Goal: Communication & Community: Answer question/provide support

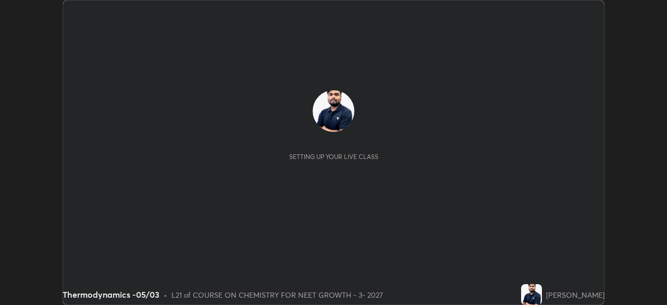
scroll to position [305, 667]
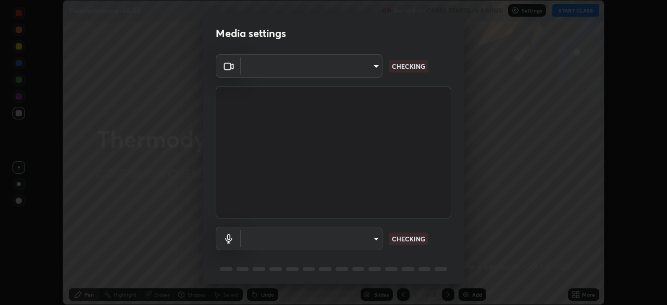
click at [362, 70] on body "Erase all Thermodynamics -05/03 Recording CLASS STARTS IN 4 MINS Settings START…" at bounding box center [333, 152] width 667 height 305
click at [360, 70] on div at bounding box center [333, 152] width 667 height 305
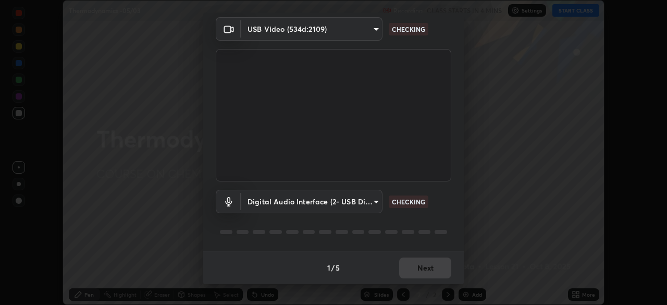
type input "85da43bae7a5fae49794a8970e5ce464fc236e1ddae1f513a3bf2ddace1343c3"
type input "94500f22464d148dddf9ae37dad8136bdf54efa217a88d5a1e55960f8ba2a5d1"
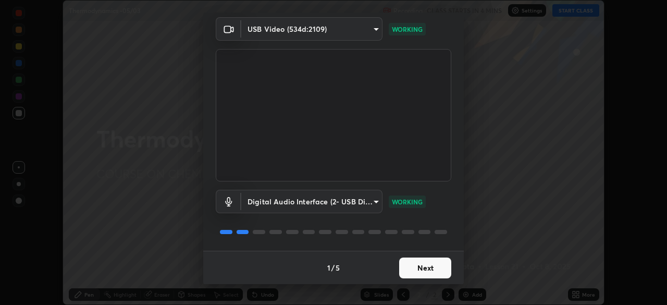
click at [426, 266] on button "Next" at bounding box center [425, 267] width 52 height 21
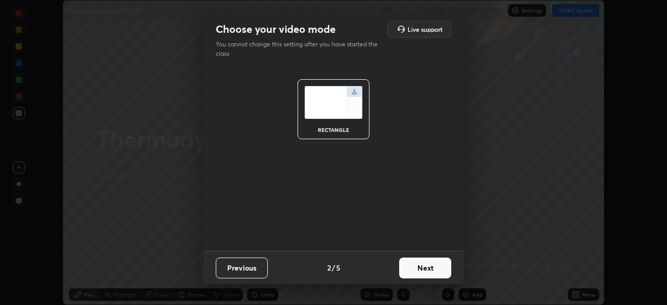
scroll to position [0, 0]
click at [429, 269] on button "Next" at bounding box center [425, 267] width 52 height 21
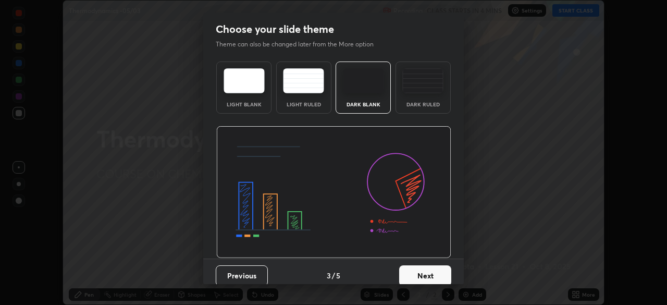
click at [438, 270] on button "Next" at bounding box center [425, 275] width 52 height 21
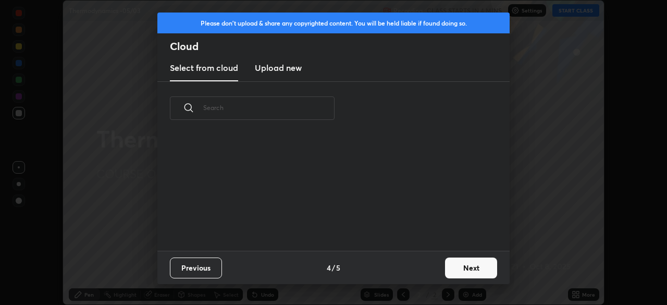
click at [447, 271] on button "Next" at bounding box center [471, 267] width 52 height 21
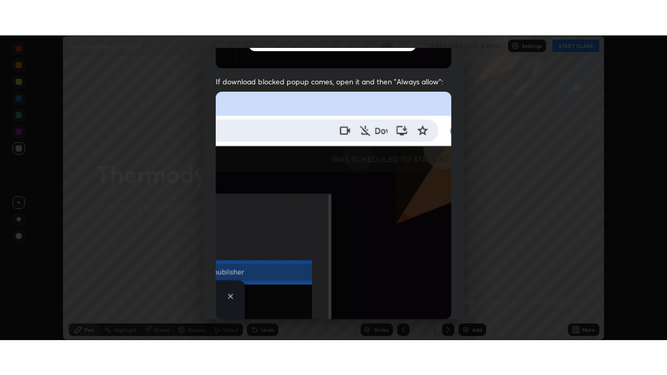
scroll to position [250, 0]
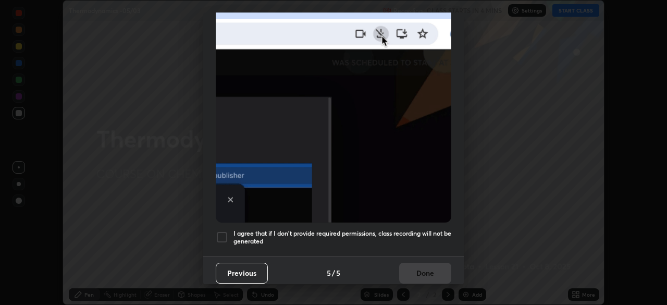
click at [226, 231] on div at bounding box center [222, 237] width 13 height 13
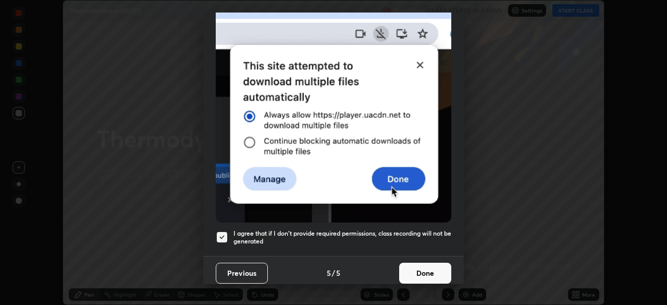
click at [427, 268] on button "Done" at bounding box center [425, 273] width 52 height 21
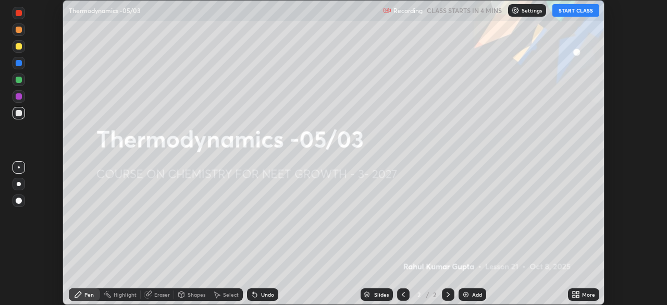
click at [574, 292] on icon at bounding box center [574, 292] width 3 height 3
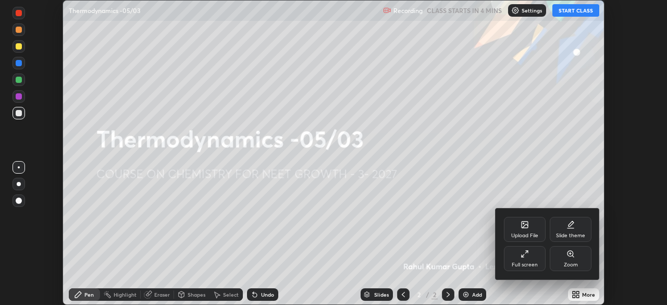
click at [523, 264] on div "Full screen" at bounding box center [525, 264] width 26 height 5
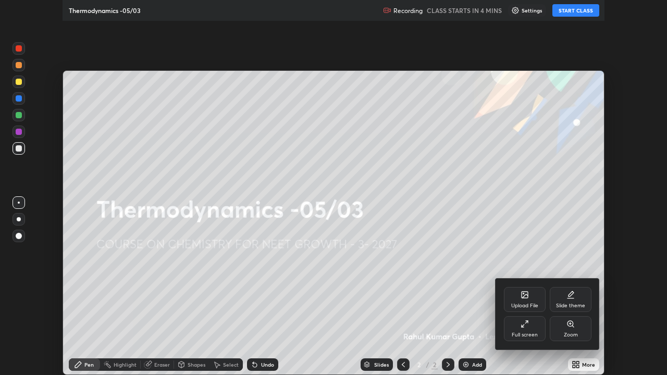
scroll to position [375, 667]
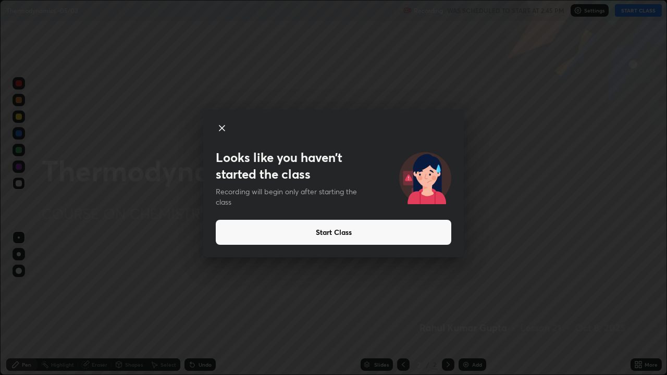
click at [410, 233] on button "Start Class" at bounding box center [334, 232] width 236 height 25
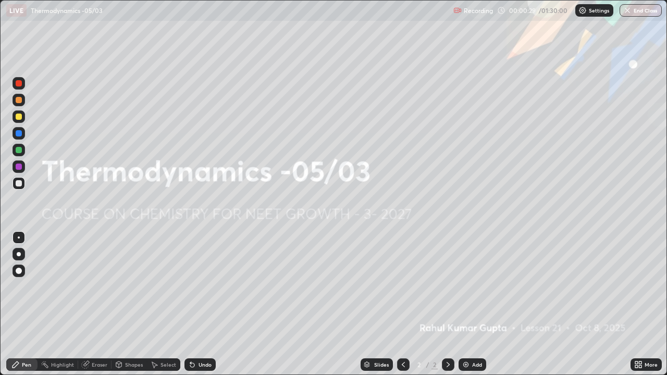
click at [469, 304] on div "Add" at bounding box center [473, 365] width 28 height 13
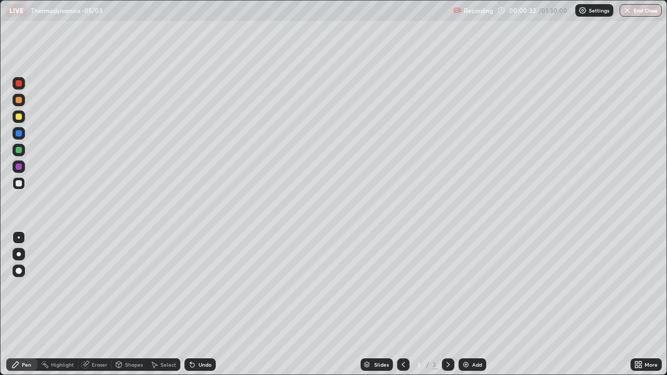
click at [19, 102] on div at bounding box center [19, 100] width 6 height 6
click at [19, 184] on div at bounding box center [19, 183] width 6 height 6
click at [130, 304] on div "Shapes" at bounding box center [134, 364] width 18 height 5
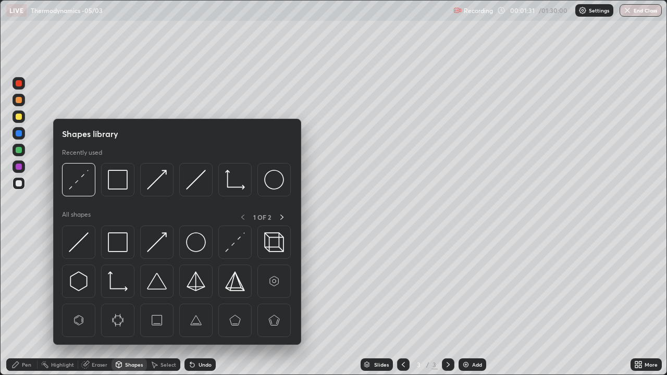
click at [120, 243] on img at bounding box center [118, 242] width 20 height 20
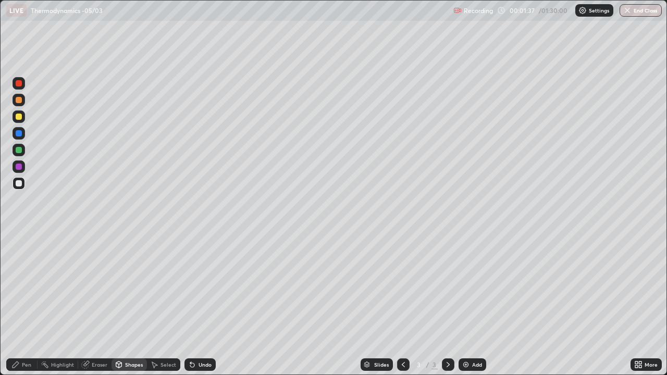
click at [19, 304] on icon at bounding box center [15, 365] width 8 height 8
click at [21, 151] on div at bounding box center [19, 150] width 6 height 6
click at [199, 304] on div "Undo" at bounding box center [205, 364] width 13 height 5
click at [18, 187] on div at bounding box center [19, 183] width 13 height 13
click at [472, 304] on div "Add" at bounding box center [477, 364] width 10 height 5
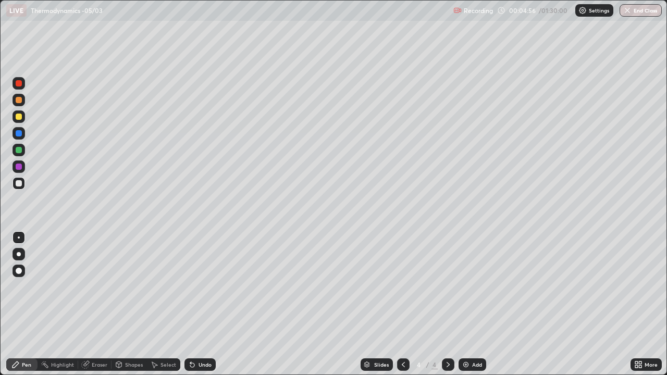
click at [469, 304] on img at bounding box center [466, 365] width 8 height 8
click at [20, 100] on div at bounding box center [19, 100] width 6 height 6
click at [131, 304] on div "Shapes" at bounding box center [134, 364] width 18 height 5
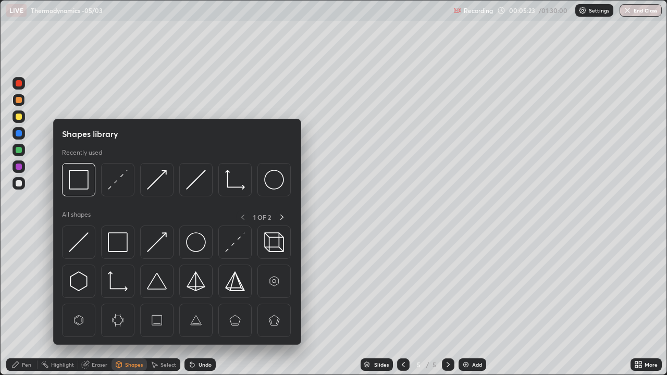
click at [118, 181] on img at bounding box center [118, 180] width 20 height 20
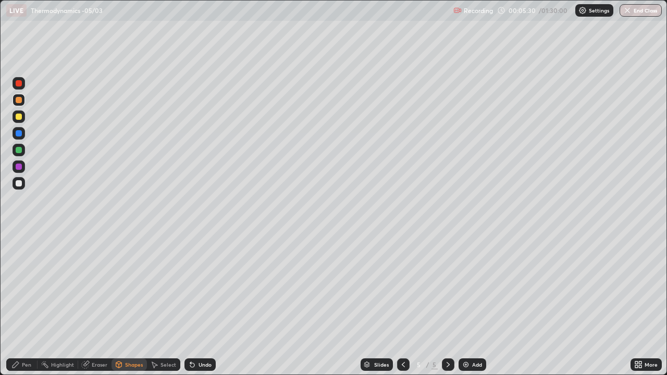
click at [20, 304] on div "Pen" at bounding box center [21, 365] width 31 height 13
click at [16, 183] on div at bounding box center [19, 183] width 6 height 6
click at [18, 151] on div at bounding box center [19, 150] width 6 height 6
click at [18, 184] on div at bounding box center [19, 183] width 6 height 6
click at [128, 304] on div "Shapes" at bounding box center [134, 364] width 18 height 5
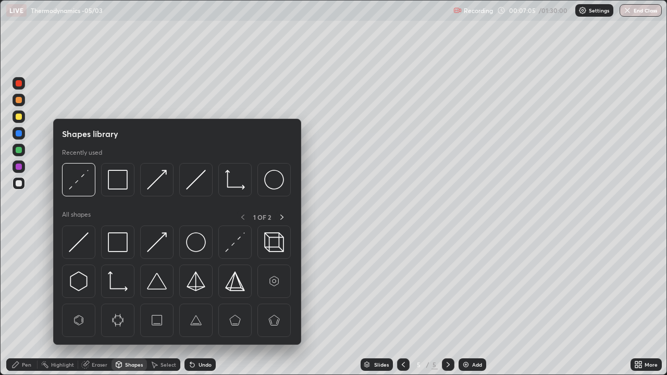
click at [118, 241] on img at bounding box center [118, 242] width 20 height 20
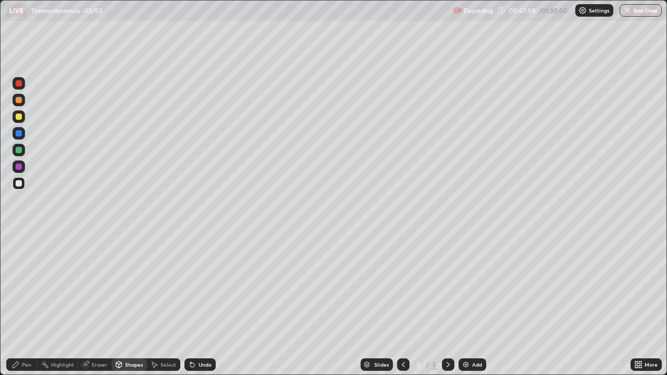
click at [21, 304] on div "Pen" at bounding box center [21, 364] width 31 height 21
click at [466, 304] on img at bounding box center [466, 365] width 8 height 8
click at [21, 103] on div at bounding box center [19, 100] width 13 height 13
click at [131, 304] on div "Shapes" at bounding box center [134, 364] width 18 height 5
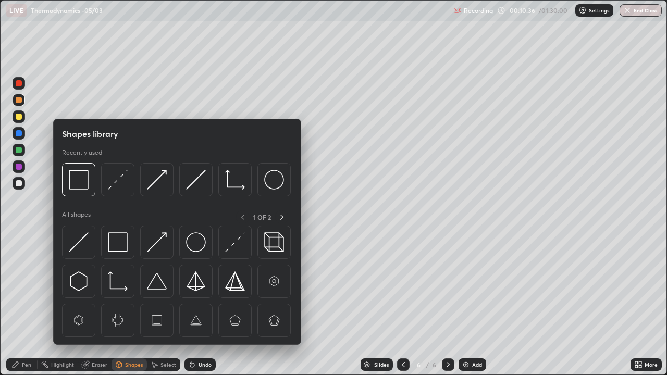
click at [120, 180] on img at bounding box center [118, 180] width 20 height 20
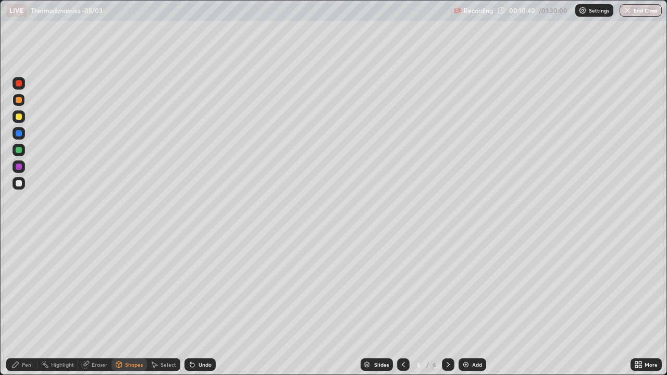
click at [21, 304] on div "Pen" at bounding box center [21, 365] width 31 height 13
click at [17, 184] on div at bounding box center [19, 183] width 6 height 6
click at [126, 304] on div "Shapes" at bounding box center [129, 365] width 35 height 13
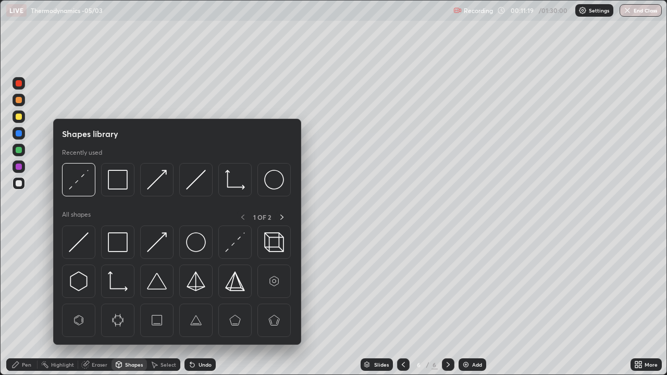
click at [120, 185] on img at bounding box center [118, 180] width 20 height 20
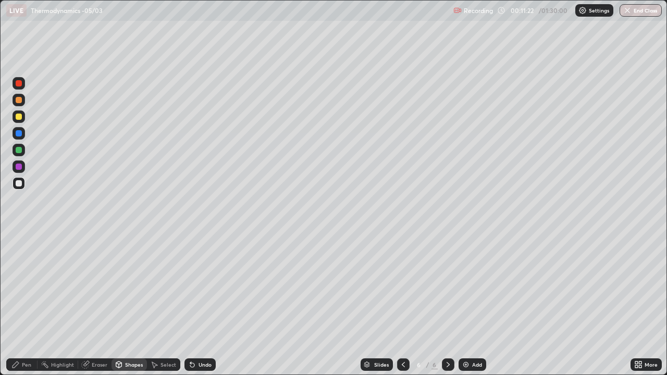
click at [24, 304] on div "Pen" at bounding box center [26, 364] width 9 height 5
click at [19, 169] on div at bounding box center [19, 167] width 6 height 6
click at [100, 304] on div "Eraser" at bounding box center [100, 364] width 16 height 5
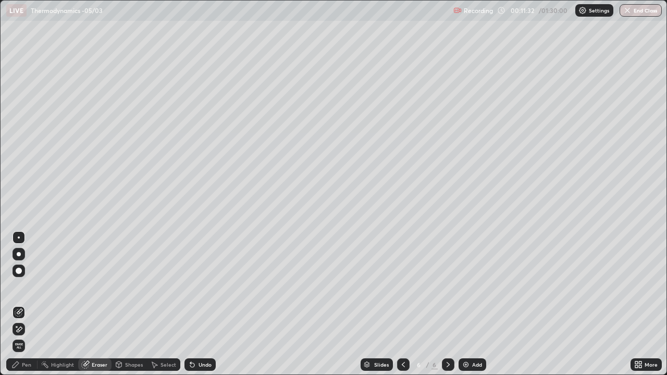
click at [28, 304] on div "Pen" at bounding box center [26, 364] width 9 height 5
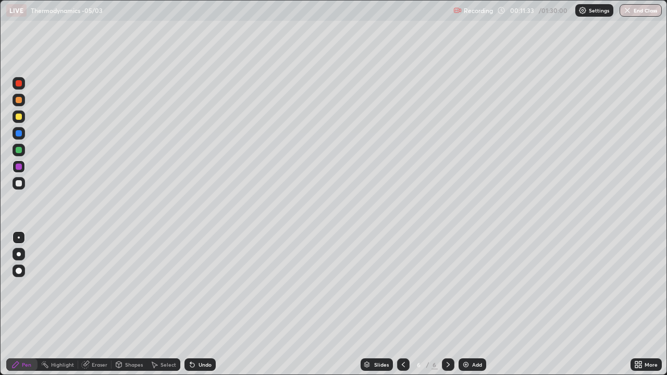
click at [19, 184] on div at bounding box center [19, 183] width 6 height 6
click at [21, 150] on div at bounding box center [19, 150] width 6 height 6
click at [476, 304] on div "Add" at bounding box center [477, 364] width 10 height 5
click at [404, 304] on icon at bounding box center [403, 365] width 8 height 8
click at [446, 304] on icon at bounding box center [448, 365] width 8 height 8
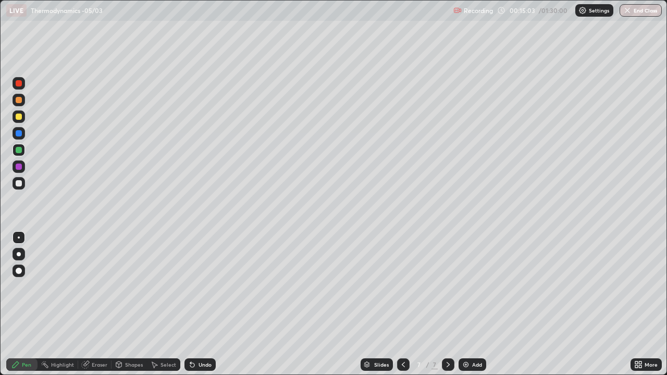
click at [22, 181] on div at bounding box center [19, 183] width 13 height 13
click at [401, 304] on icon at bounding box center [403, 365] width 8 height 8
click at [449, 304] on icon at bounding box center [448, 365] width 8 height 8
click at [128, 304] on div "Shapes" at bounding box center [134, 364] width 18 height 5
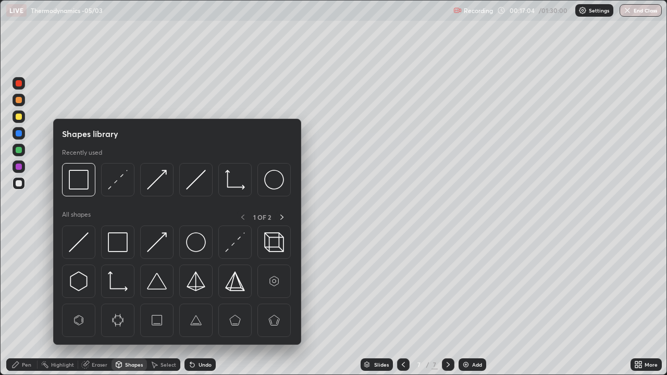
click at [125, 244] on img at bounding box center [118, 242] width 20 height 20
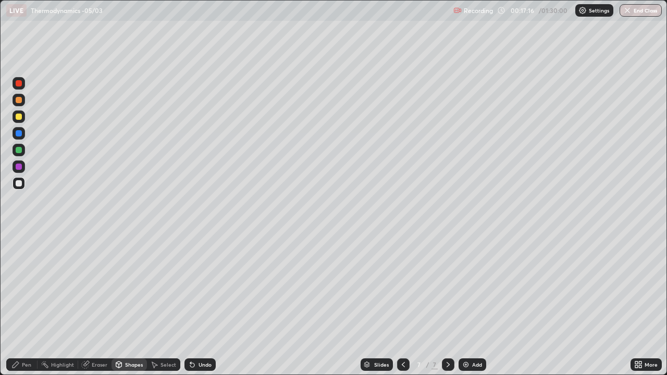
click at [22, 304] on div "Pen" at bounding box center [26, 364] width 9 height 5
click at [23, 121] on div at bounding box center [19, 116] width 13 height 13
click at [472, 304] on div "Add" at bounding box center [477, 364] width 10 height 5
click at [404, 304] on icon at bounding box center [403, 365] width 8 height 8
click at [444, 304] on icon at bounding box center [448, 365] width 8 height 8
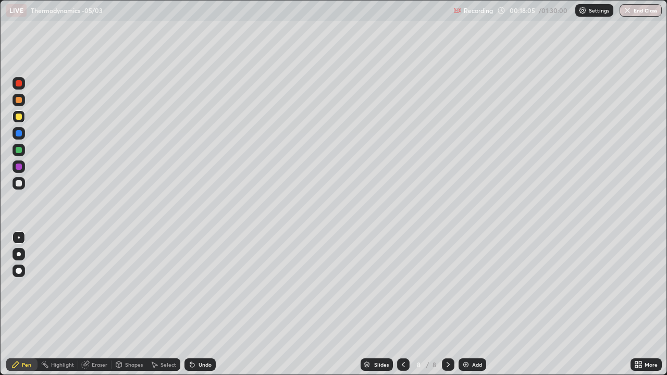
click at [22, 153] on div at bounding box center [19, 150] width 13 height 13
click at [19, 186] on div at bounding box center [19, 183] width 6 height 6
click at [129, 304] on div "Shapes" at bounding box center [134, 364] width 18 height 5
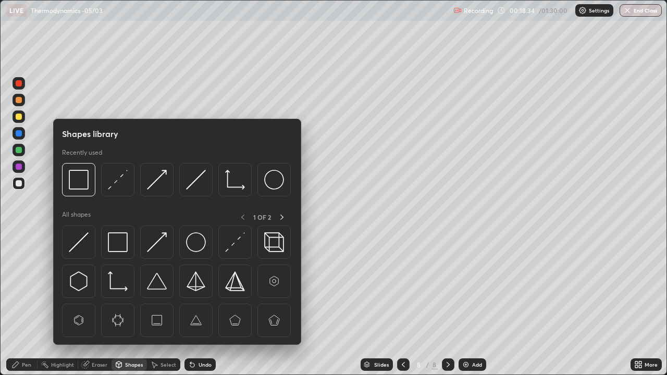
click at [116, 238] on img at bounding box center [118, 242] width 20 height 20
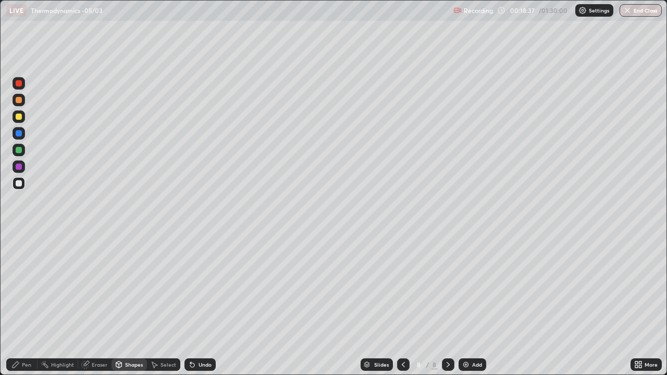
click at [23, 304] on div "Pen" at bounding box center [26, 364] width 9 height 5
click at [402, 304] on icon at bounding box center [403, 365] width 8 height 8
click at [448, 304] on icon at bounding box center [448, 365] width 8 height 8
click at [445, 304] on div at bounding box center [448, 365] width 13 height 13
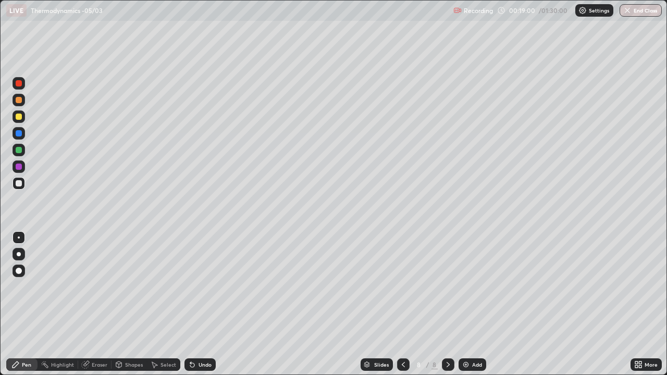
click at [401, 304] on icon at bounding box center [403, 365] width 8 height 8
click at [400, 304] on icon at bounding box center [403, 365] width 8 height 8
click at [401, 304] on icon at bounding box center [403, 365] width 8 height 8
click at [447, 304] on icon at bounding box center [448, 365] width 8 height 8
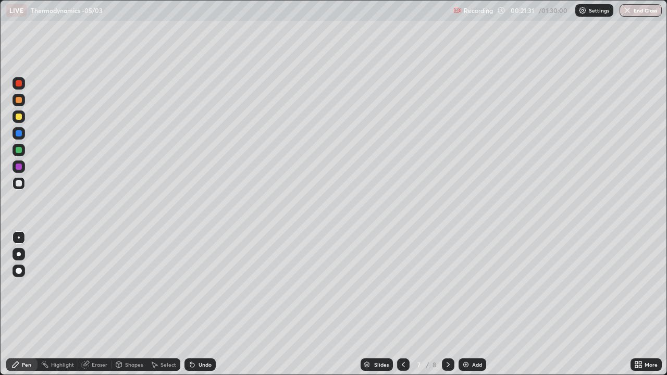
click at [447, 304] on icon at bounding box center [448, 365] width 8 height 8
click at [199, 304] on div "Undo" at bounding box center [199, 365] width 31 height 13
click at [400, 304] on icon at bounding box center [403, 365] width 8 height 8
click at [402, 304] on div at bounding box center [403, 364] width 13 height 21
click at [446, 304] on icon at bounding box center [448, 365] width 8 height 8
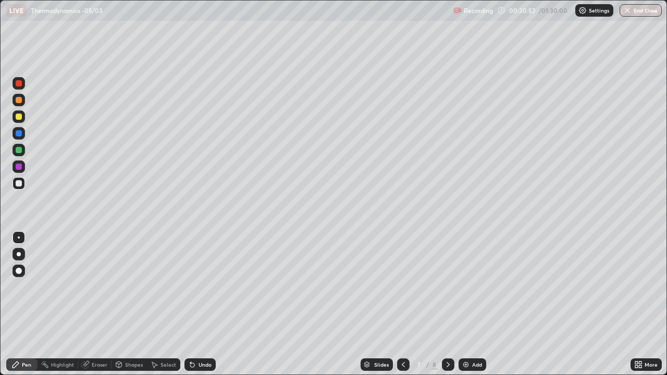
click at [446, 304] on icon at bounding box center [448, 365] width 8 height 8
click at [471, 304] on div "Add" at bounding box center [473, 365] width 28 height 13
click at [17, 119] on div at bounding box center [19, 117] width 6 height 6
click at [19, 186] on div at bounding box center [19, 183] width 6 height 6
click at [472, 304] on div "Add" at bounding box center [477, 364] width 10 height 5
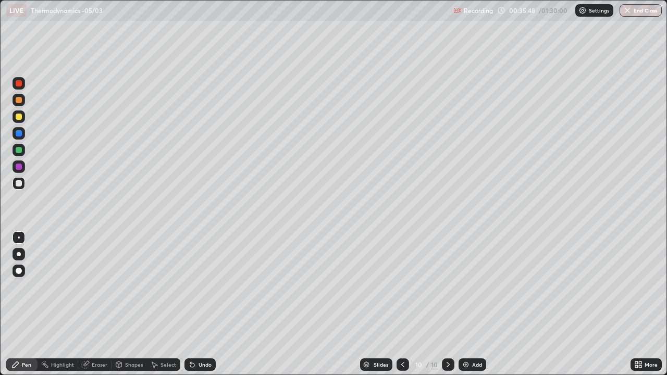
click at [404, 304] on icon at bounding box center [403, 365] width 8 height 8
click at [449, 304] on div at bounding box center [448, 365] width 13 height 13
click at [401, 304] on icon at bounding box center [403, 365] width 8 height 8
click at [451, 304] on icon at bounding box center [448, 365] width 8 height 8
click at [466, 304] on img at bounding box center [466, 365] width 8 height 8
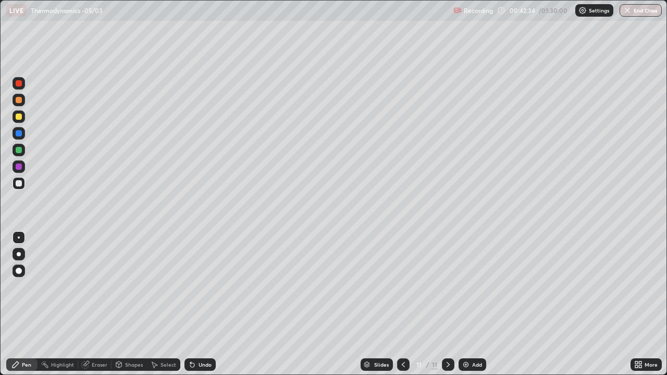
click at [21, 118] on div at bounding box center [19, 117] width 6 height 6
click at [17, 183] on div at bounding box center [19, 183] width 6 height 6
click at [130, 304] on div "Shapes" at bounding box center [129, 365] width 35 height 13
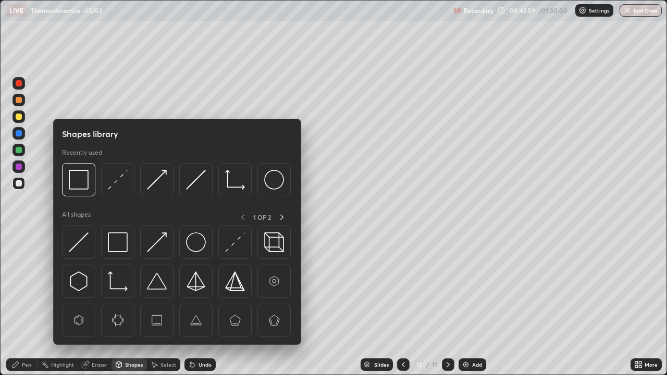
click at [193, 178] on img at bounding box center [196, 180] width 20 height 20
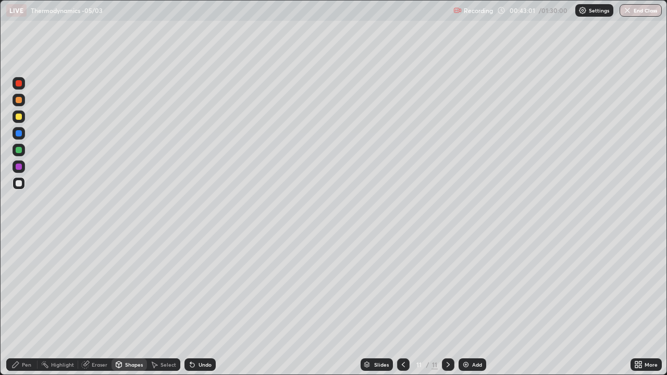
click at [28, 304] on div "Pen" at bounding box center [26, 364] width 9 height 5
click at [19, 118] on div at bounding box center [19, 117] width 6 height 6
click at [19, 152] on div at bounding box center [19, 150] width 6 height 6
click at [21, 179] on div at bounding box center [19, 183] width 13 height 13
click at [401, 304] on icon at bounding box center [403, 365] width 8 height 8
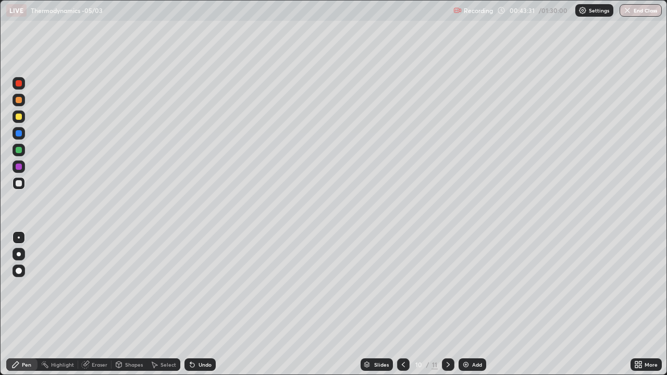
click at [405, 304] on div at bounding box center [403, 365] width 13 height 13
click at [406, 304] on div at bounding box center [403, 364] width 13 height 21
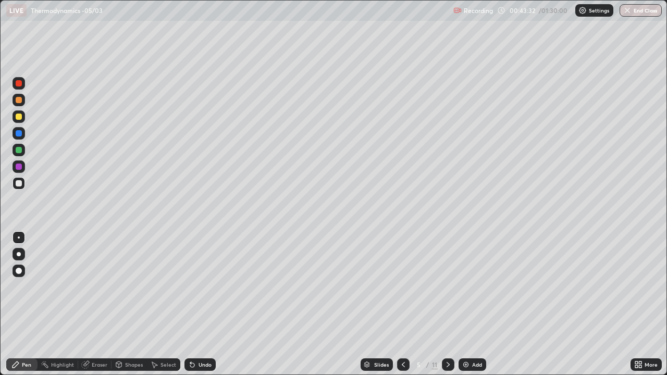
click at [407, 304] on div at bounding box center [403, 364] width 13 height 21
click at [447, 304] on icon at bounding box center [448, 365] width 8 height 8
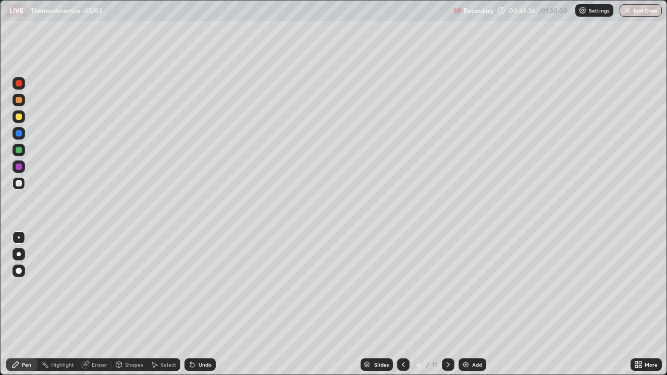
click at [447, 304] on icon at bounding box center [448, 365] width 8 height 8
click at [445, 304] on icon at bounding box center [448, 365] width 8 height 8
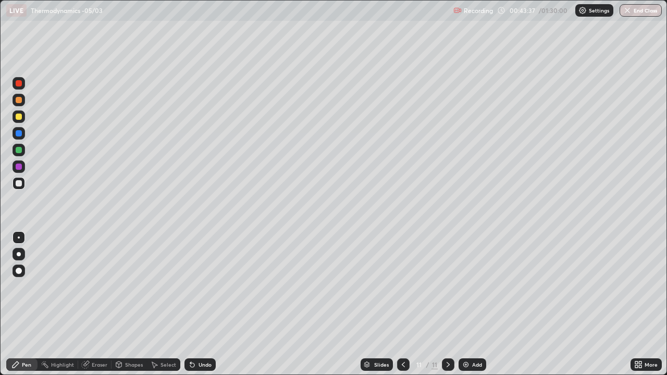
click at [447, 304] on icon at bounding box center [448, 364] width 3 height 5
click at [132, 304] on div "Shapes" at bounding box center [134, 364] width 18 height 5
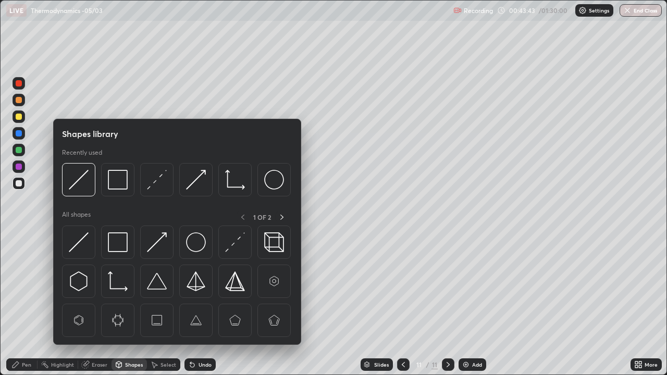
click at [120, 238] on img at bounding box center [118, 242] width 20 height 20
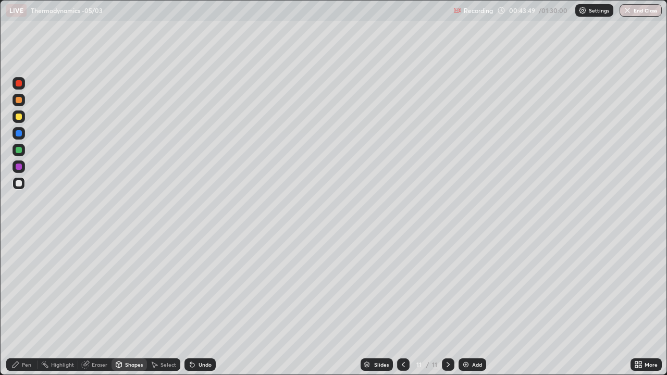
click at [16, 304] on icon at bounding box center [16, 365] width 6 height 6
click at [16, 118] on div at bounding box center [19, 117] width 6 height 6
click at [21, 185] on div at bounding box center [19, 183] width 6 height 6
click at [465, 304] on img at bounding box center [466, 365] width 8 height 8
click at [406, 304] on div at bounding box center [403, 365] width 13 height 13
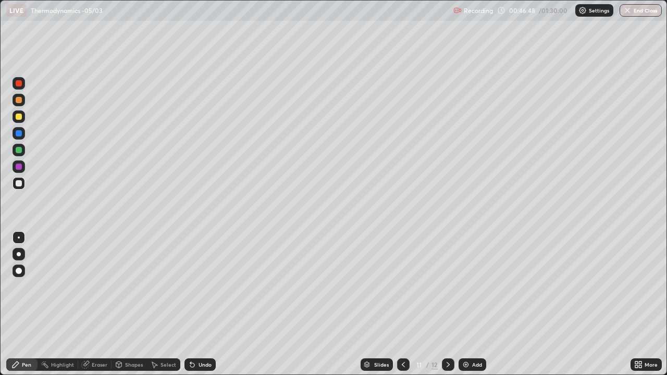
click at [446, 304] on icon at bounding box center [448, 365] width 8 height 8
click at [132, 304] on div "Shapes" at bounding box center [134, 364] width 18 height 5
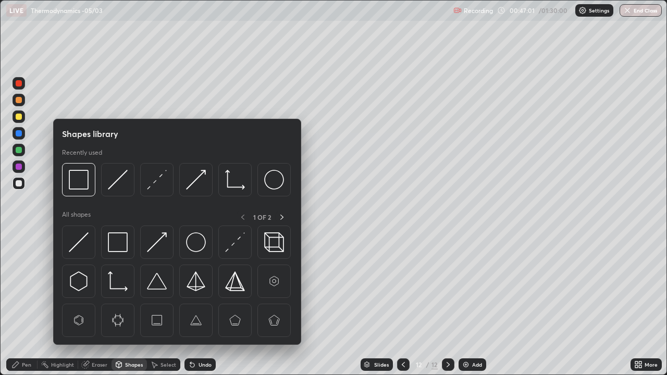
click at [119, 240] on img at bounding box center [118, 242] width 20 height 20
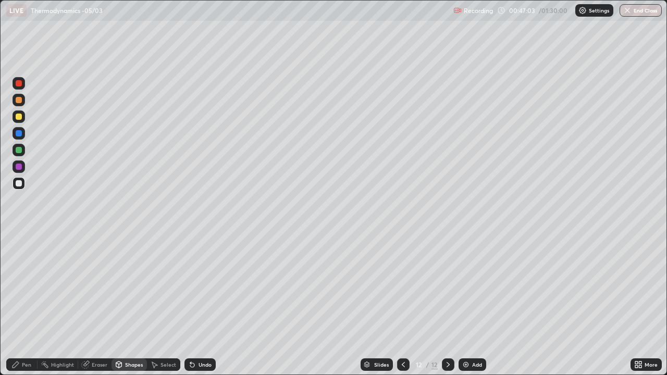
click at [398, 304] on div at bounding box center [403, 365] width 13 height 13
click at [23, 304] on div "Pen" at bounding box center [21, 365] width 31 height 13
click at [19, 117] on div at bounding box center [19, 117] width 6 height 6
click at [447, 304] on icon at bounding box center [448, 364] width 3 height 5
click at [404, 304] on icon at bounding box center [403, 365] width 8 height 8
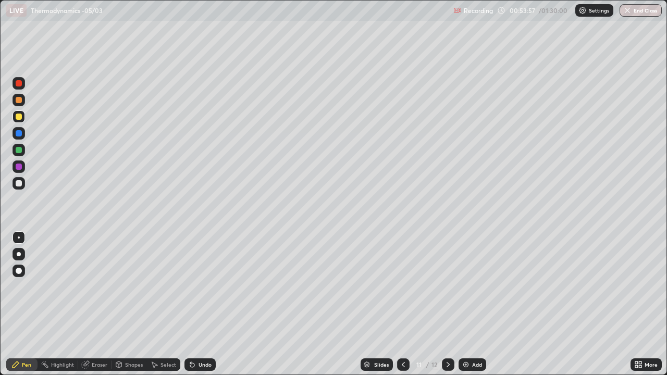
click at [445, 304] on icon at bounding box center [448, 365] width 8 height 8
click at [97, 304] on div "Eraser" at bounding box center [100, 364] width 16 height 5
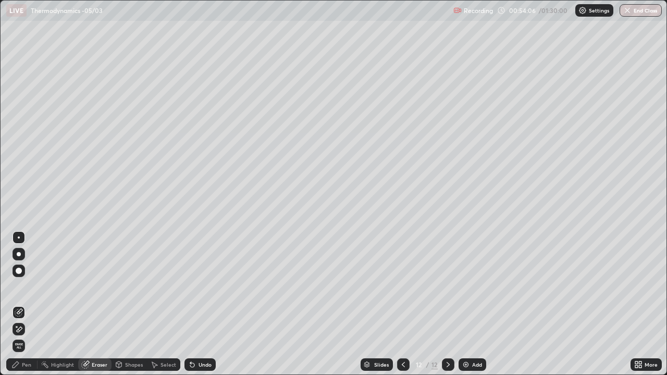
click at [24, 304] on div "Pen" at bounding box center [26, 364] width 9 height 5
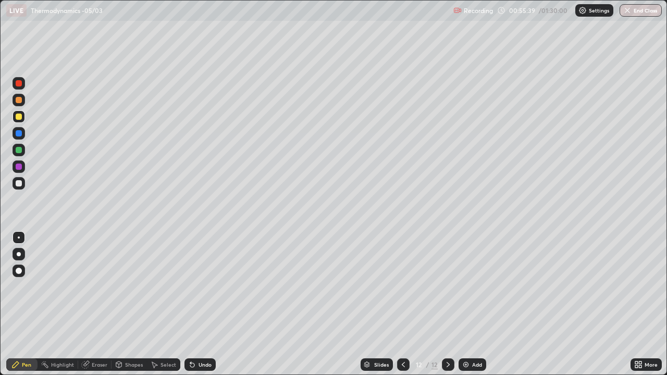
click at [17, 186] on div at bounding box center [19, 183] width 6 height 6
click at [470, 304] on div "Add" at bounding box center [473, 365] width 28 height 13
click at [19, 102] on div at bounding box center [19, 100] width 6 height 6
click at [128, 304] on div "Shapes" at bounding box center [134, 364] width 18 height 5
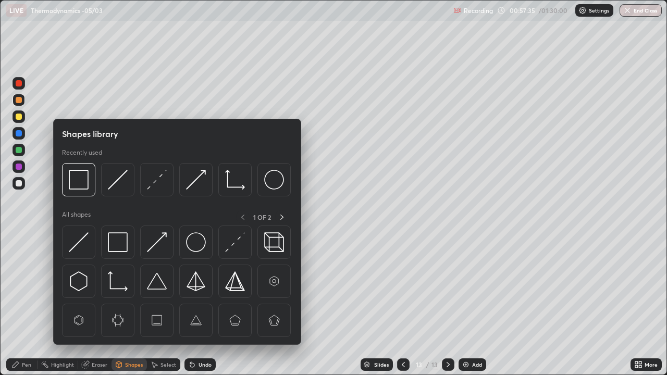
click at [156, 179] on img at bounding box center [157, 180] width 20 height 20
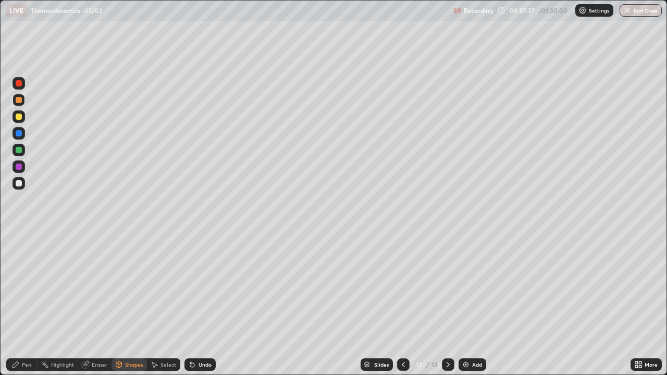
click at [20, 304] on div "Pen" at bounding box center [21, 365] width 31 height 13
click at [17, 183] on div at bounding box center [19, 183] width 6 height 6
click at [131, 304] on div "Shapes" at bounding box center [129, 365] width 35 height 13
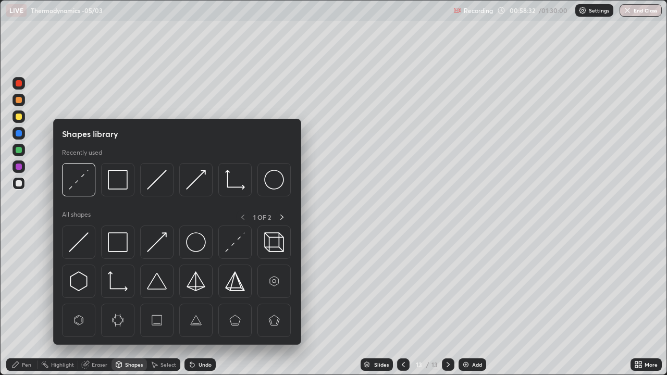
click at [121, 281] on img at bounding box center [118, 282] width 20 height 20
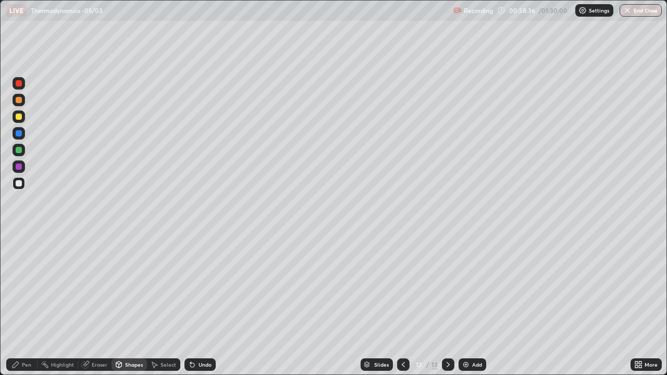
click at [23, 304] on div "Pen" at bounding box center [26, 364] width 9 height 5
click at [18, 152] on div at bounding box center [19, 150] width 6 height 6
click at [129, 304] on div "Shapes" at bounding box center [134, 364] width 18 height 5
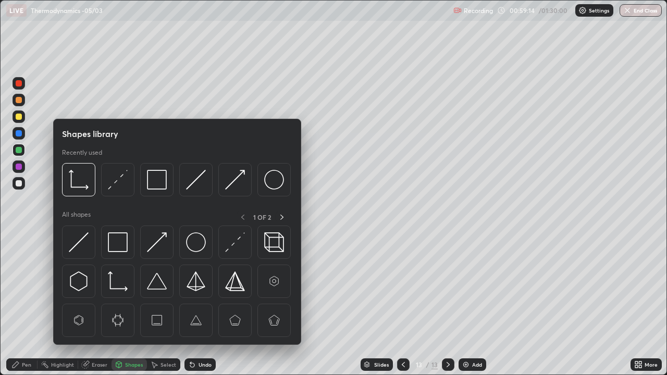
click at [114, 183] on img at bounding box center [118, 180] width 20 height 20
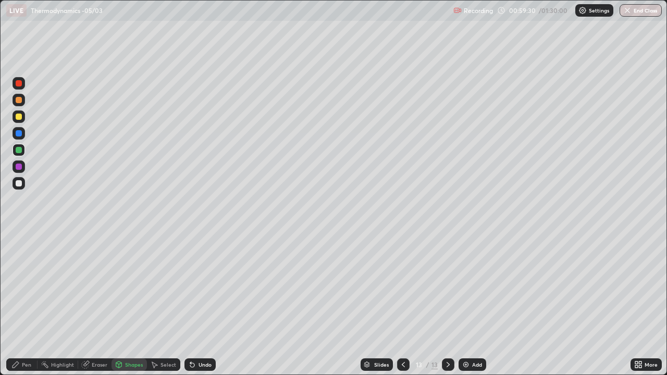
click at [22, 304] on div "Pen" at bounding box center [26, 364] width 9 height 5
click at [19, 121] on div at bounding box center [19, 116] width 13 height 13
click at [401, 304] on icon at bounding box center [403, 365] width 8 height 8
click at [448, 304] on icon at bounding box center [448, 364] width 3 height 5
click at [465, 304] on img at bounding box center [466, 365] width 8 height 8
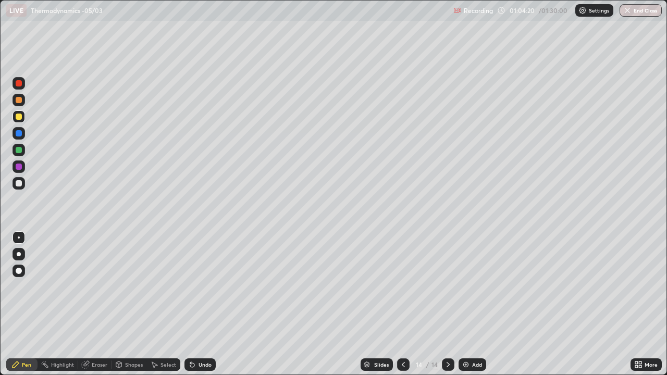
click at [18, 117] on div at bounding box center [19, 117] width 6 height 6
click at [134, 304] on div "Shapes" at bounding box center [134, 364] width 18 height 5
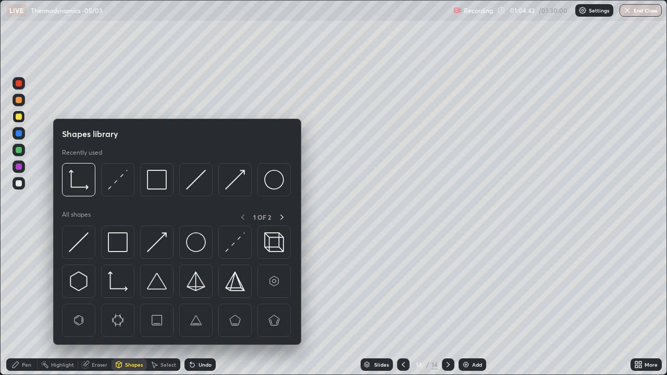
click at [119, 179] on img at bounding box center [118, 180] width 20 height 20
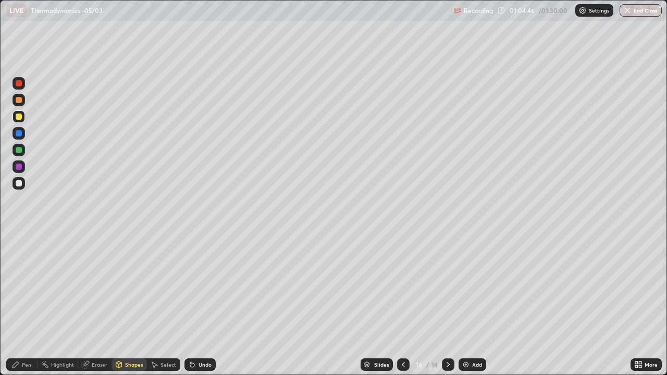
click at [20, 304] on div "Pen" at bounding box center [21, 365] width 31 height 13
click at [17, 186] on div at bounding box center [19, 183] width 6 height 6
click at [17, 119] on div at bounding box center [19, 117] width 6 height 6
click at [116, 304] on icon at bounding box center [119, 365] width 6 height 6
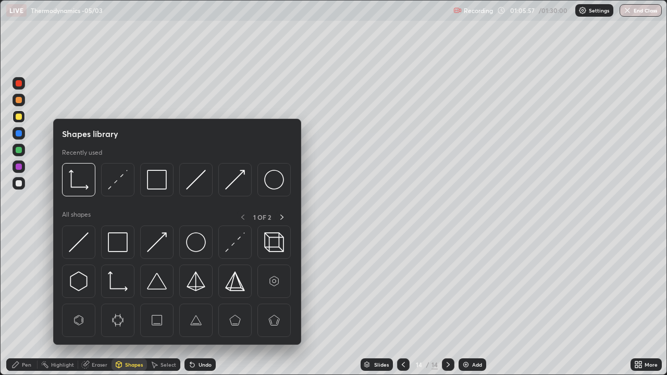
click at [121, 243] on img at bounding box center [118, 242] width 20 height 20
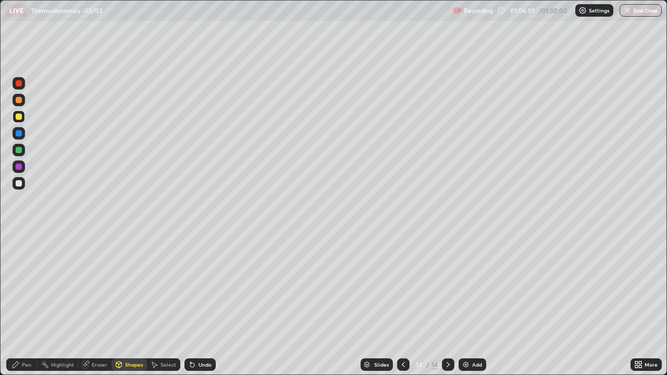
click at [20, 304] on div "Pen" at bounding box center [21, 365] width 31 height 13
click at [131, 304] on div "Shapes" at bounding box center [134, 364] width 18 height 5
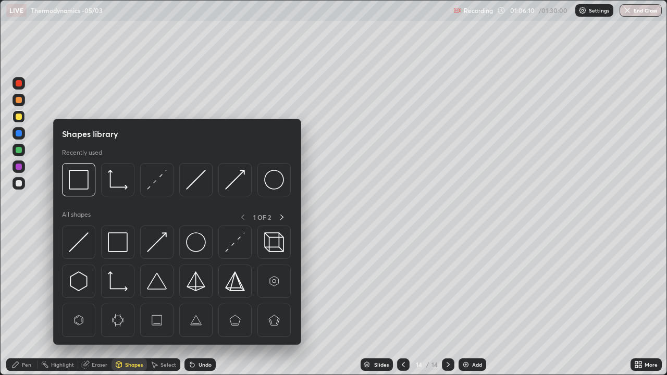
click at [155, 178] on img at bounding box center [157, 180] width 20 height 20
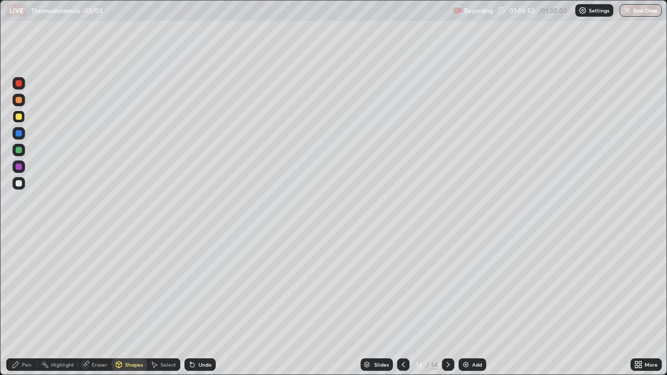
click at [201, 304] on div "Undo" at bounding box center [205, 364] width 13 height 5
click at [21, 304] on div "Pen" at bounding box center [21, 365] width 31 height 13
click at [16, 102] on div at bounding box center [19, 100] width 6 height 6
click at [472, 304] on div "Add" at bounding box center [477, 364] width 10 height 5
click at [19, 118] on div at bounding box center [19, 117] width 6 height 6
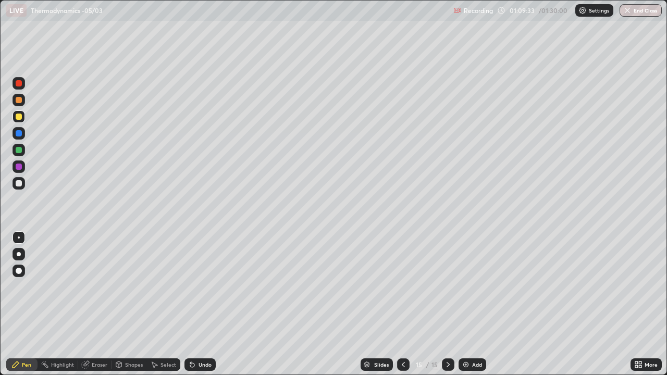
click at [21, 185] on div at bounding box center [19, 183] width 6 height 6
click at [131, 304] on div "Shapes" at bounding box center [134, 364] width 18 height 5
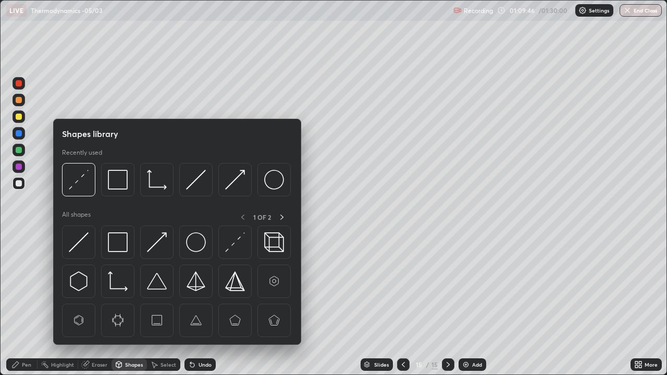
click at [118, 240] on img at bounding box center [118, 242] width 20 height 20
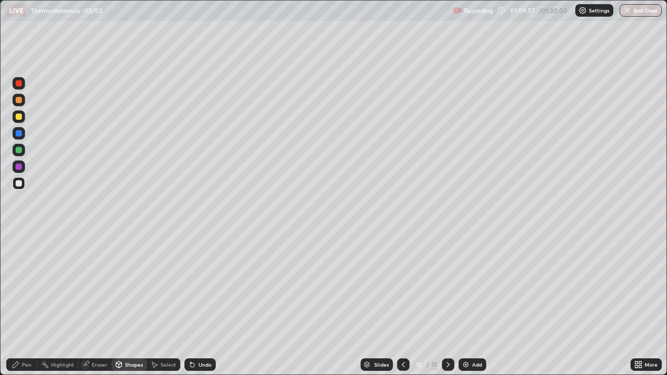
click at [129, 304] on div "Shapes" at bounding box center [134, 364] width 18 height 5
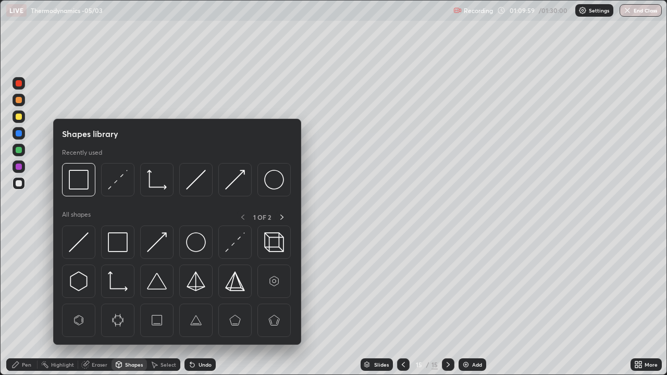
click at [194, 181] on img at bounding box center [196, 180] width 20 height 20
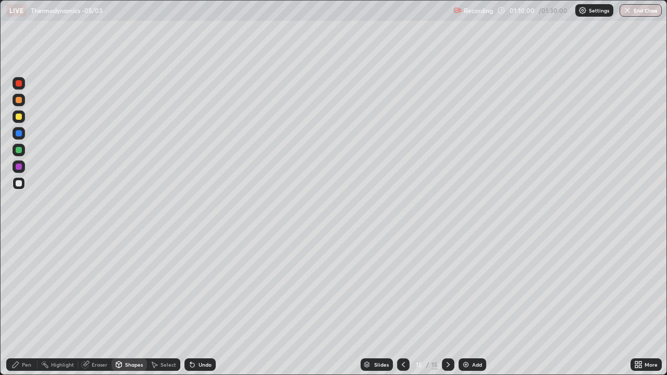
click at [128, 304] on div "Shapes" at bounding box center [129, 365] width 35 height 13
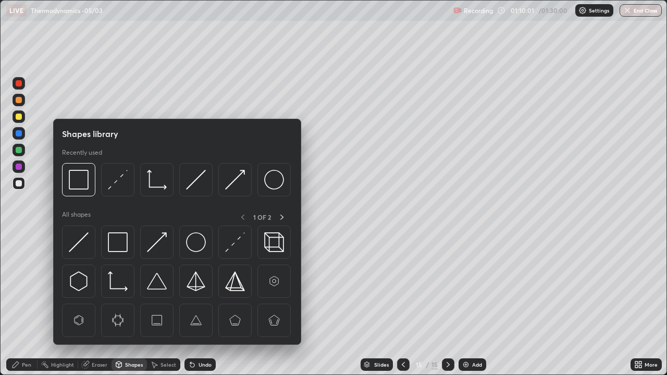
click at [152, 182] on img at bounding box center [157, 180] width 20 height 20
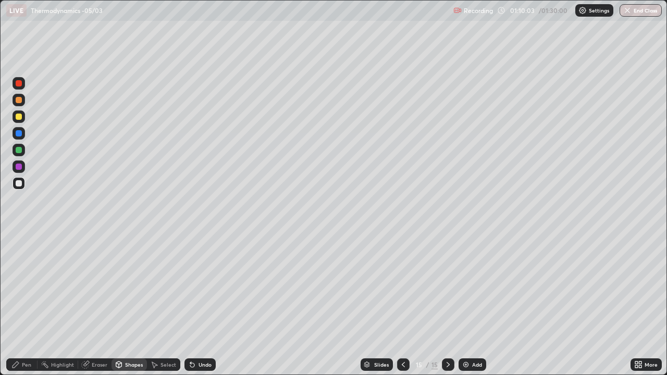
click at [27, 304] on div "Pen" at bounding box center [26, 364] width 9 height 5
click at [126, 304] on div "Shapes" at bounding box center [134, 364] width 18 height 5
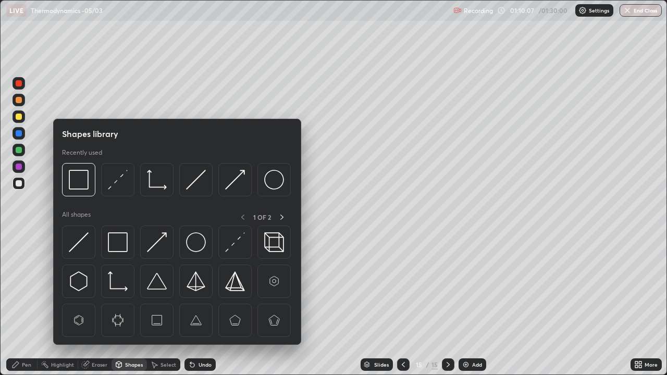
click at [192, 183] on img at bounding box center [196, 180] width 20 height 20
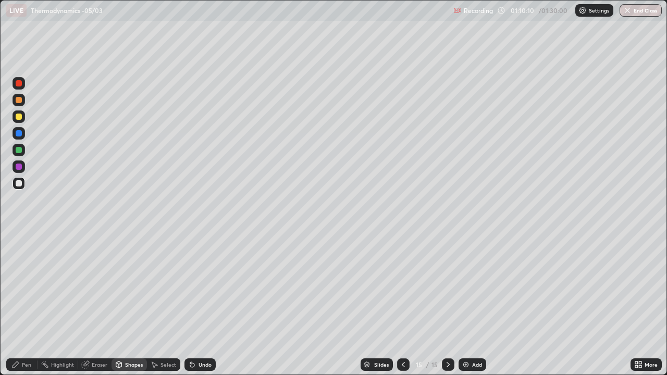
click at [19, 304] on icon at bounding box center [15, 365] width 8 height 8
click at [122, 304] on div "Shapes" at bounding box center [129, 365] width 35 height 13
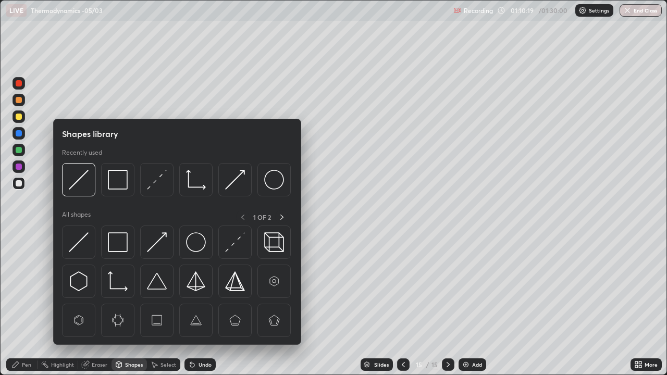
click at [155, 179] on img at bounding box center [157, 180] width 20 height 20
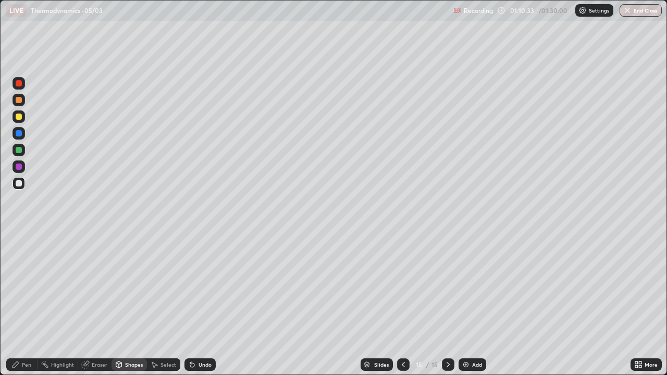
click at [127, 304] on div "Shapes" at bounding box center [134, 364] width 18 height 5
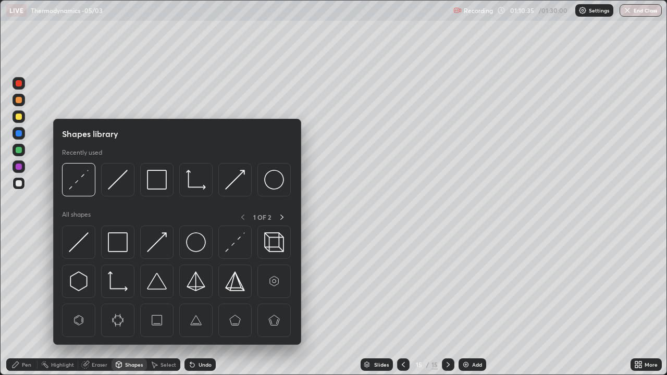
click at [77, 183] on img at bounding box center [79, 180] width 20 height 20
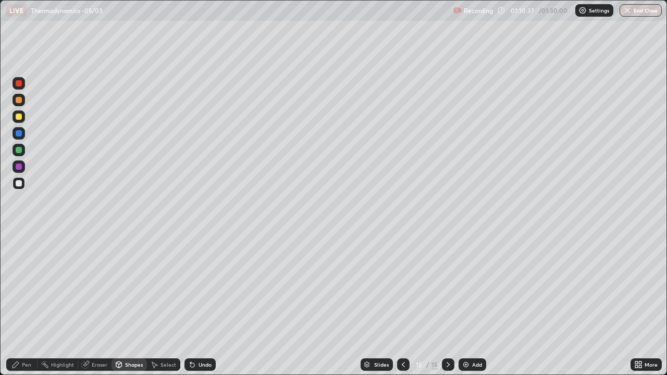
click at [205, 304] on div "Undo" at bounding box center [199, 365] width 31 height 13
click at [204, 304] on div "Undo" at bounding box center [199, 365] width 31 height 13
click at [203, 304] on div "Undo" at bounding box center [205, 364] width 13 height 5
click at [18, 119] on div at bounding box center [19, 117] width 6 height 6
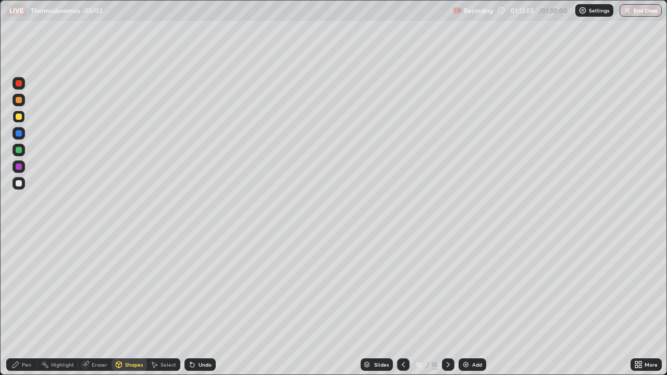
click at [125, 304] on div "Shapes" at bounding box center [129, 365] width 35 height 13
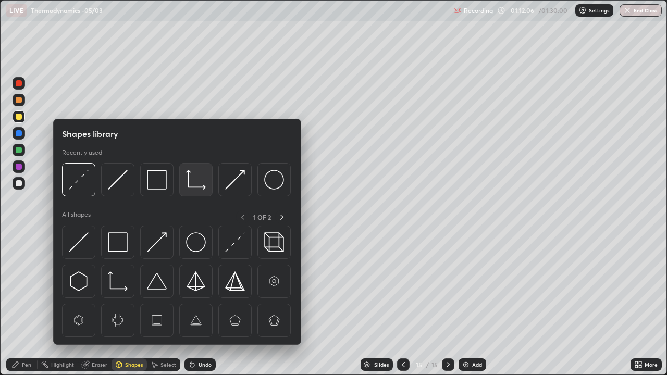
click at [194, 178] on img at bounding box center [196, 180] width 20 height 20
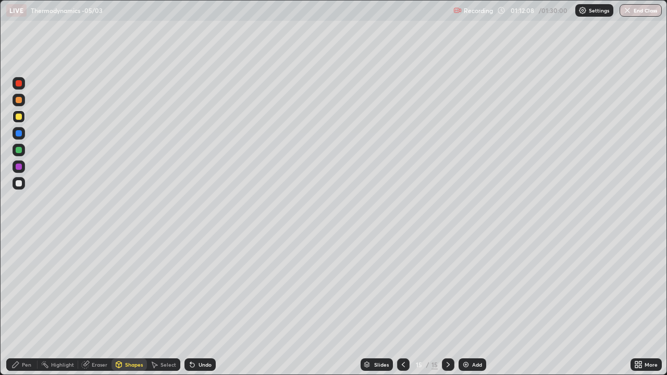
click at [21, 304] on div "Pen" at bounding box center [21, 365] width 31 height 13
click at [18, 120] on div at bounding box center [19, 116] width 13 height 13
click at [18, 105] on div at bounding box center [19, 100] width 13 height 13
click at [191, 304] on icon at bounding box center [192, 365] width 4 height 4
click at [189, 304] on div "Undo" at bounding box center [199, 365] width 31 height 13
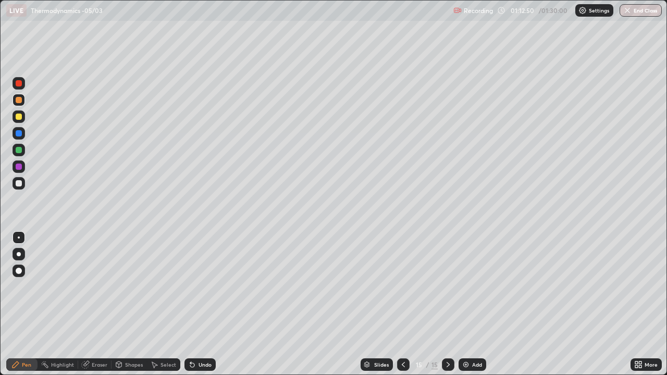
click at [191, 304] on icon at bounding box center [192, 365] width 4 height 4
click at [189, 304] on icon at bounding box center [192, 365] width 8 height 8
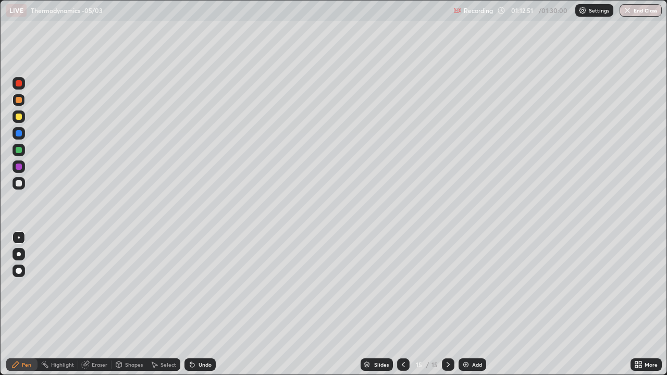
click at [189, 304] on icon at bounding box center [192, 365] width 8 height 8
click at [184, 304] on div "Undo" at bounding box center [199, 365] width 31 height 13
click at [191, 304] on icon at bounding box center [192, 365] width 4 height 4
click at [203, 304] on div "Undo" at bounding box center [205, 364] width 13 height 5
click at [204, 304] on div "Undo" at bounding box center [199, 365] width 31 height 13
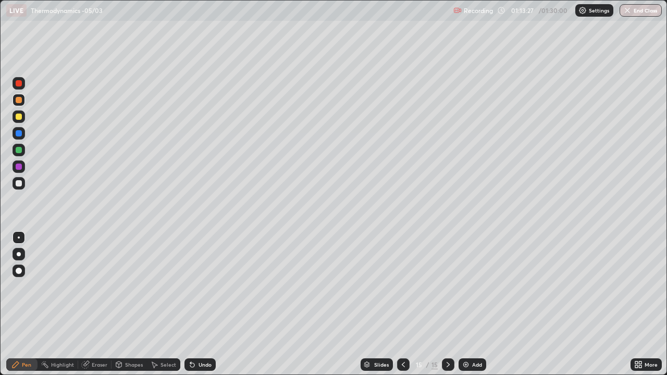
click at [204, 304] on div "Undo" at bounding box center [205, 364] width 13 height 5
click at [206, 304] on div "Undo" at bounding box center [205, 364] width 13 height 5
click at [405, 304] on icon at bounding box center [403, 365] width 8 height 8
click at [404, 304] on icon at bounding box center [403, 365] width 8 height 8
click at [445, 304] on icon at bounding box center [448, 365] width 8 height 8
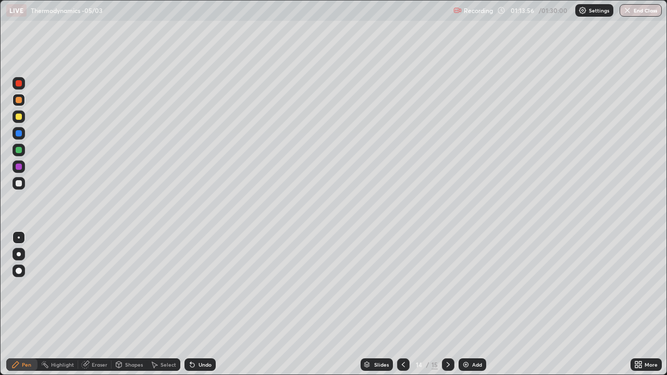
click at [445, 304] on icon at bounding box center [448, 365] width 8 height 8
click at [378, 304] on div "Slides" at bounding box center [381, 364] width 15 height 5
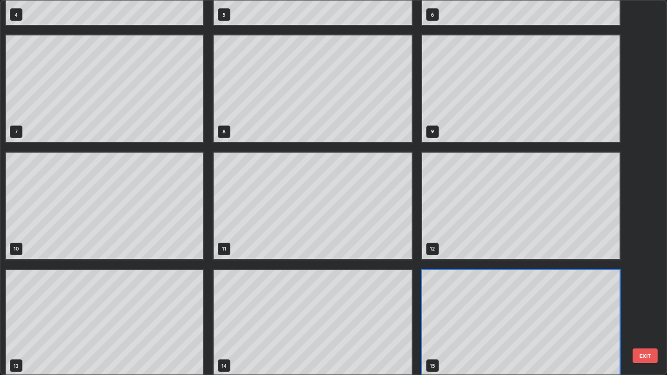
scroll to position [211, 0]
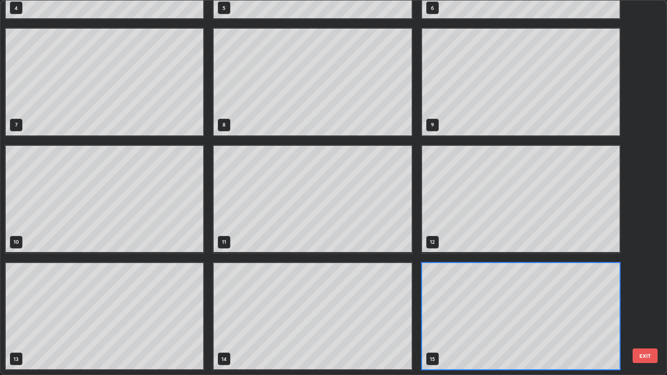
click at [642, 304] on button "EXIT" at bounding box center [645, 356] width 25 height 15
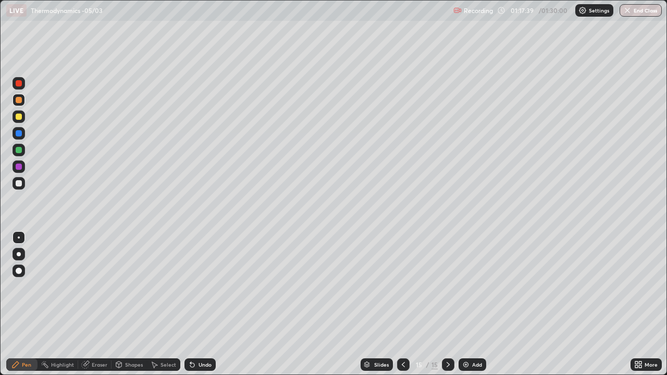
click at [635, 14] on button "End Class" at bounding box center [641, 10] width 42 height 13
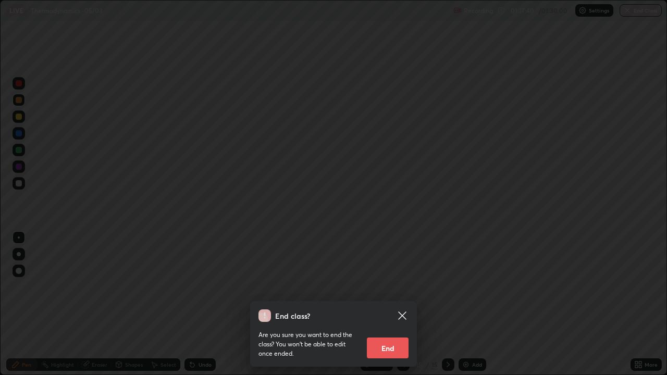
click at [396, 304] on button "End" at bounding box center [388, 348] width 42 height 21
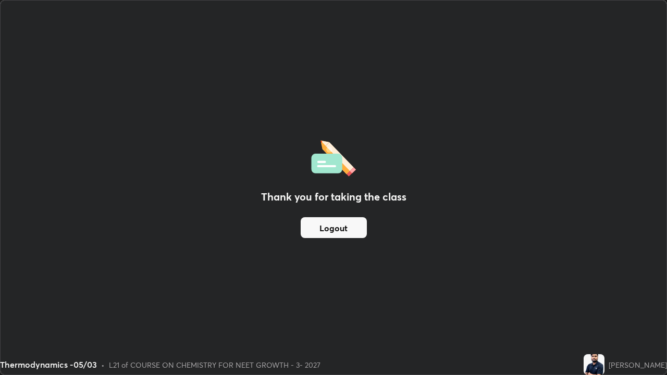
click at [340, 232] on button "Logout" at bounding box center [334, 227] width 66 height 21
